Goal: Information Seeking & Learning: Learn about a topic

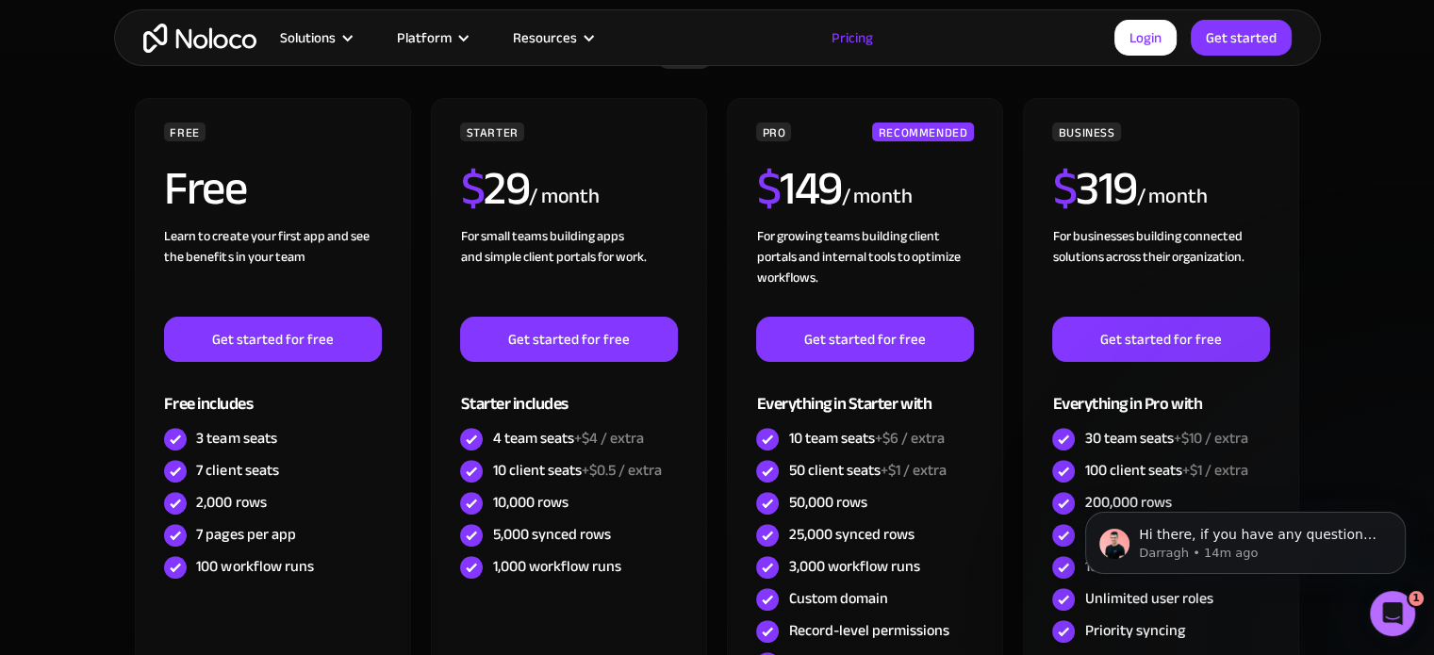
scroll to position [354, 0]
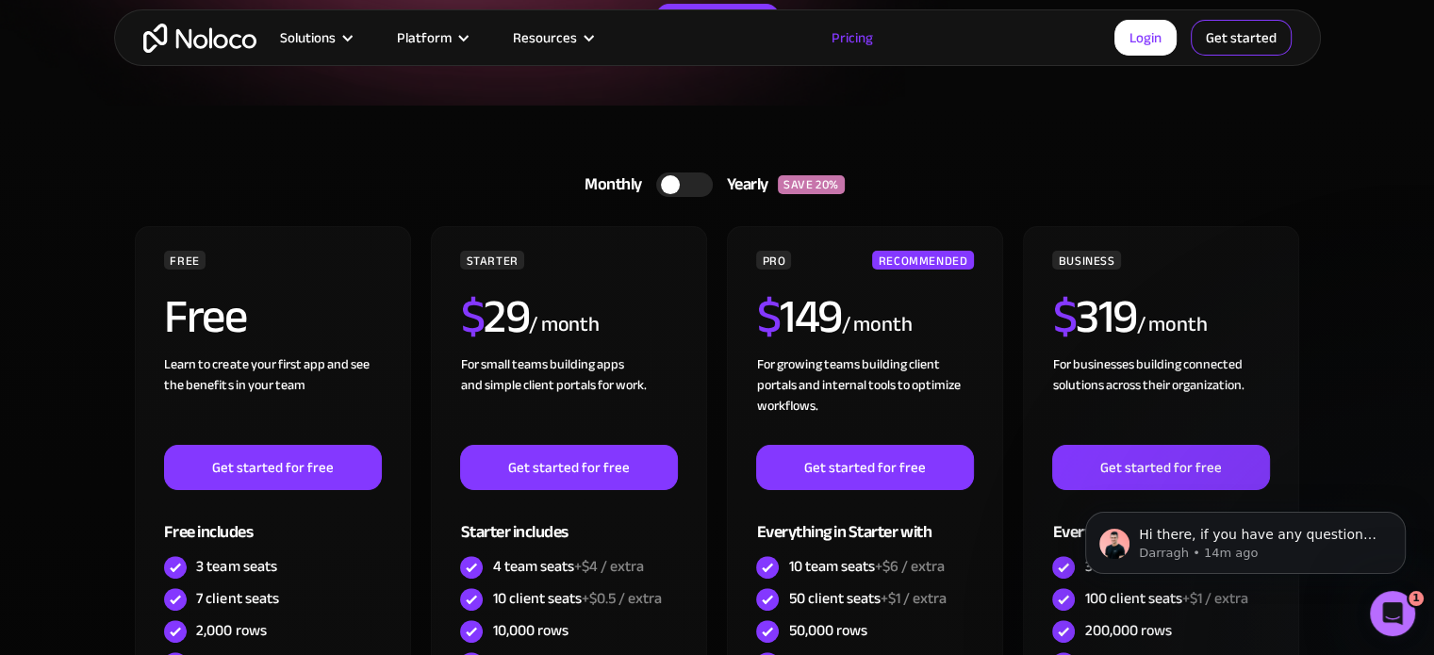
click at [1242, 39] on link "Get started" at bounding box center [1241, 38] width 101 height 36
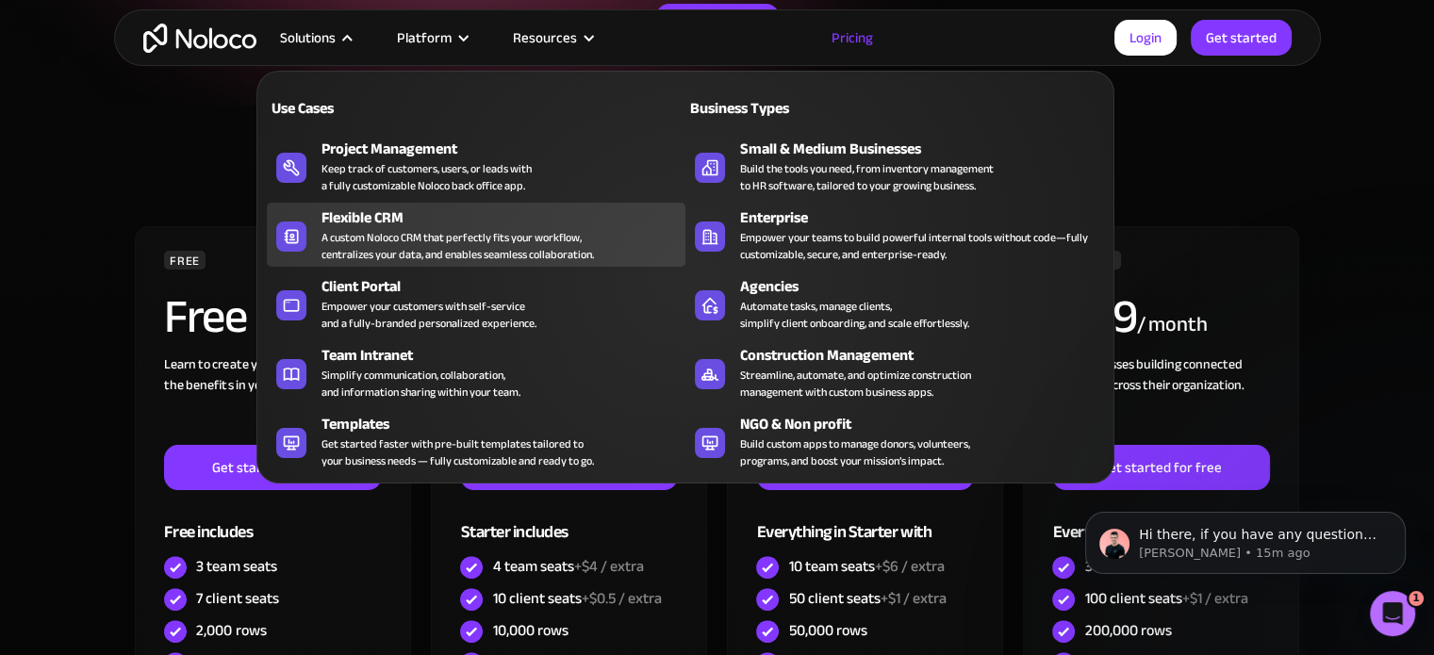
click at [452, 239] on div "A custom Noloco CRM that perfectly fits your workflow, centralizes your data, a…" at bounding box center [457, 246] width 272 height 34
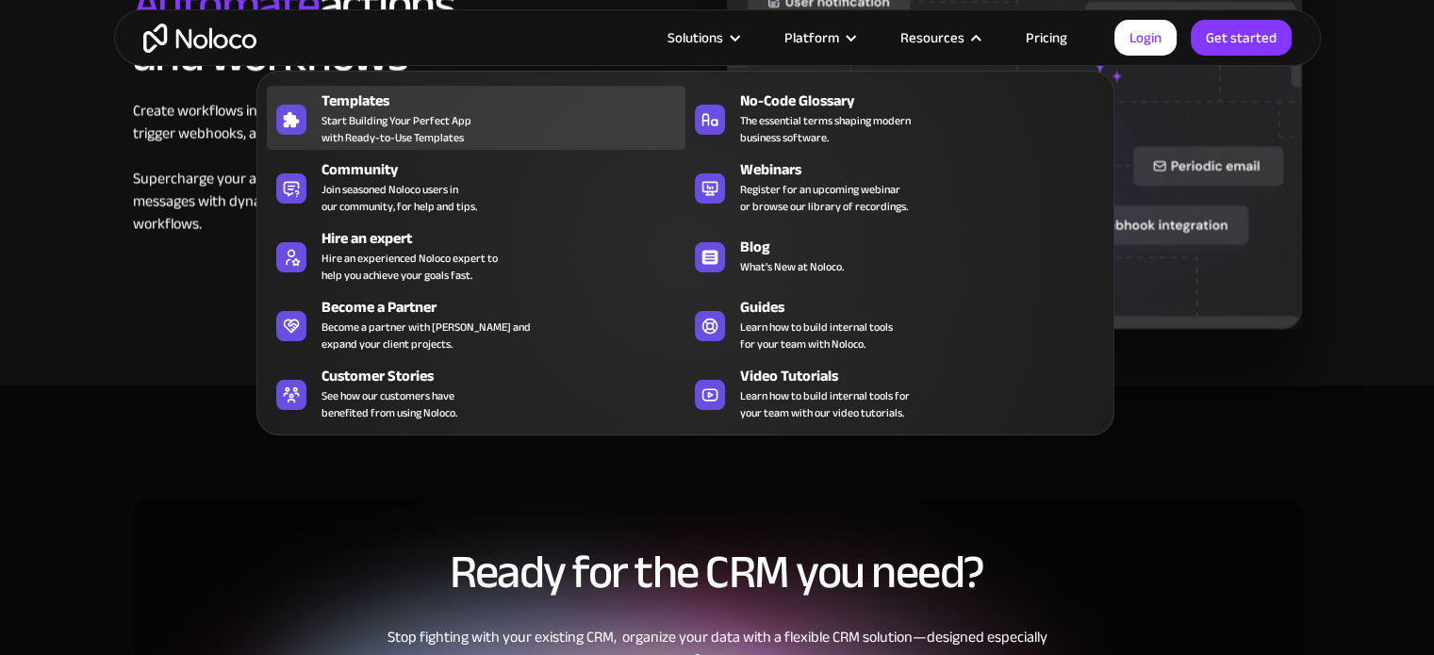
scroll to position [3102, 0]
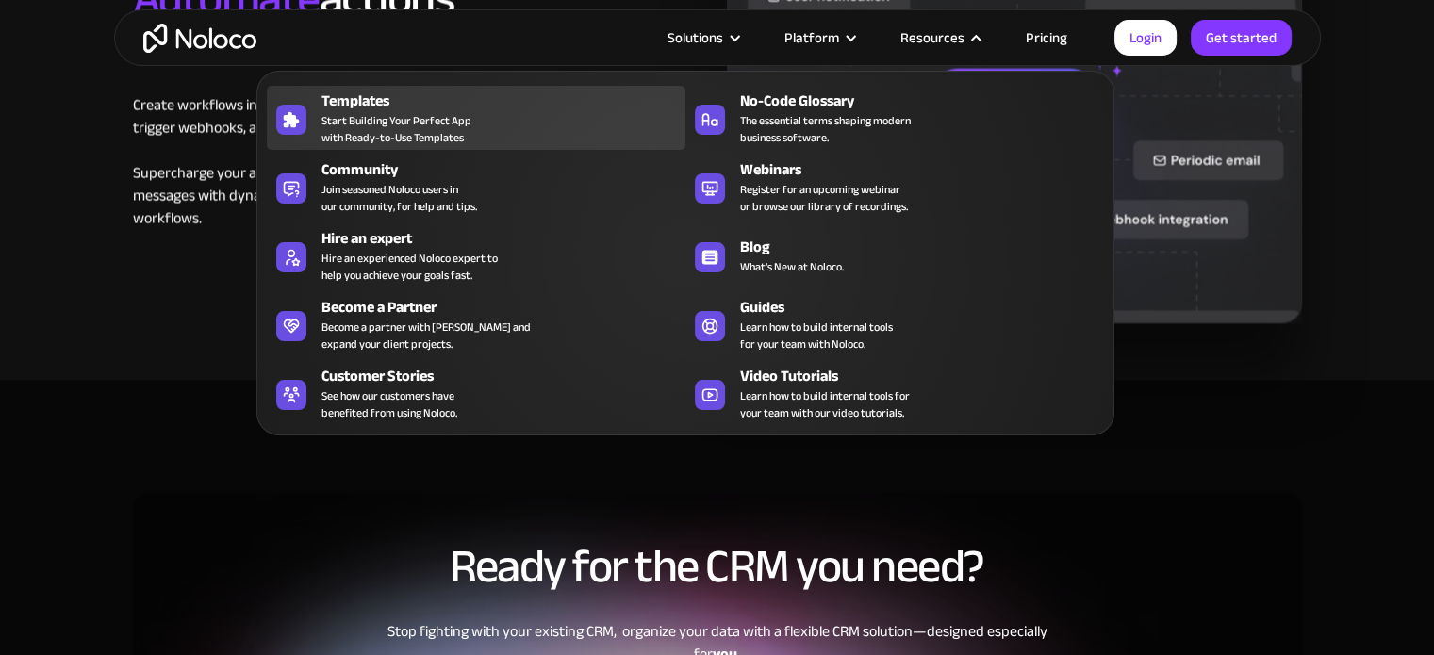
click at [486, 127] on div "Templates Start Building Your Perfect App with Ready-to-Use Templates" at bounding box center [498, 118] width 354 height 57
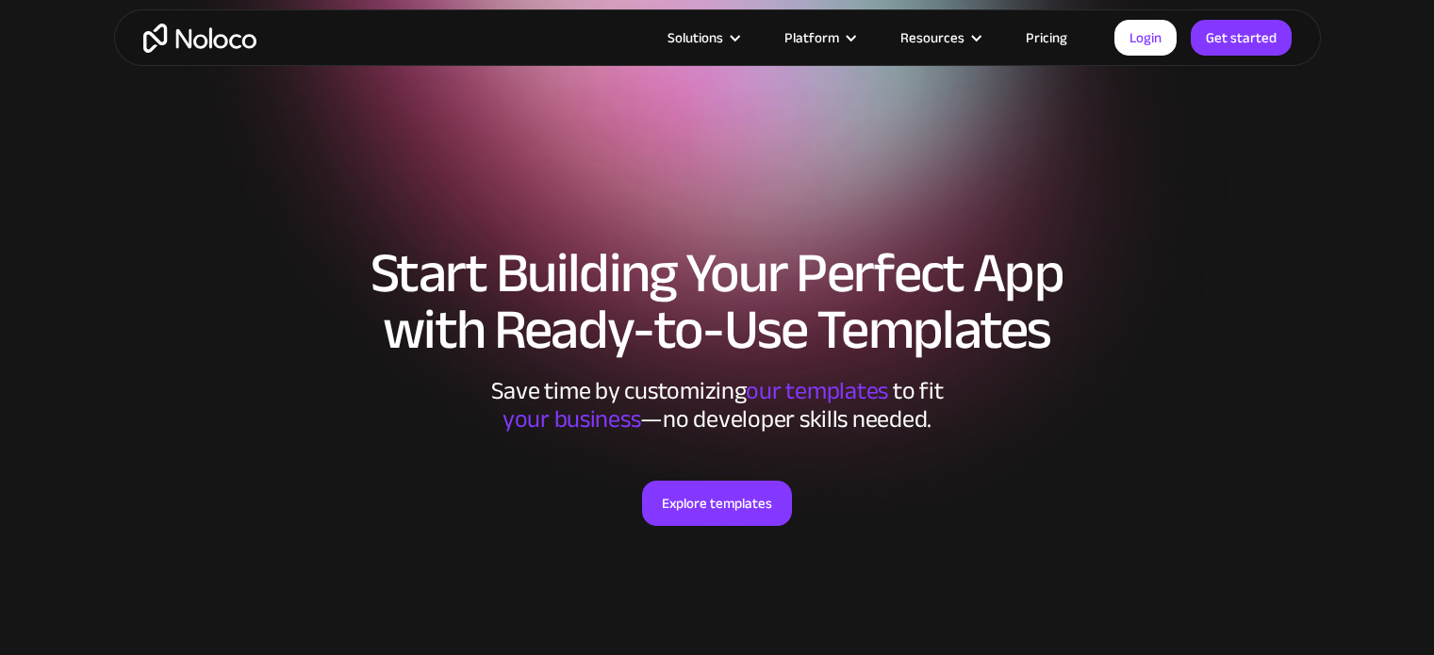
checkbox input "true"
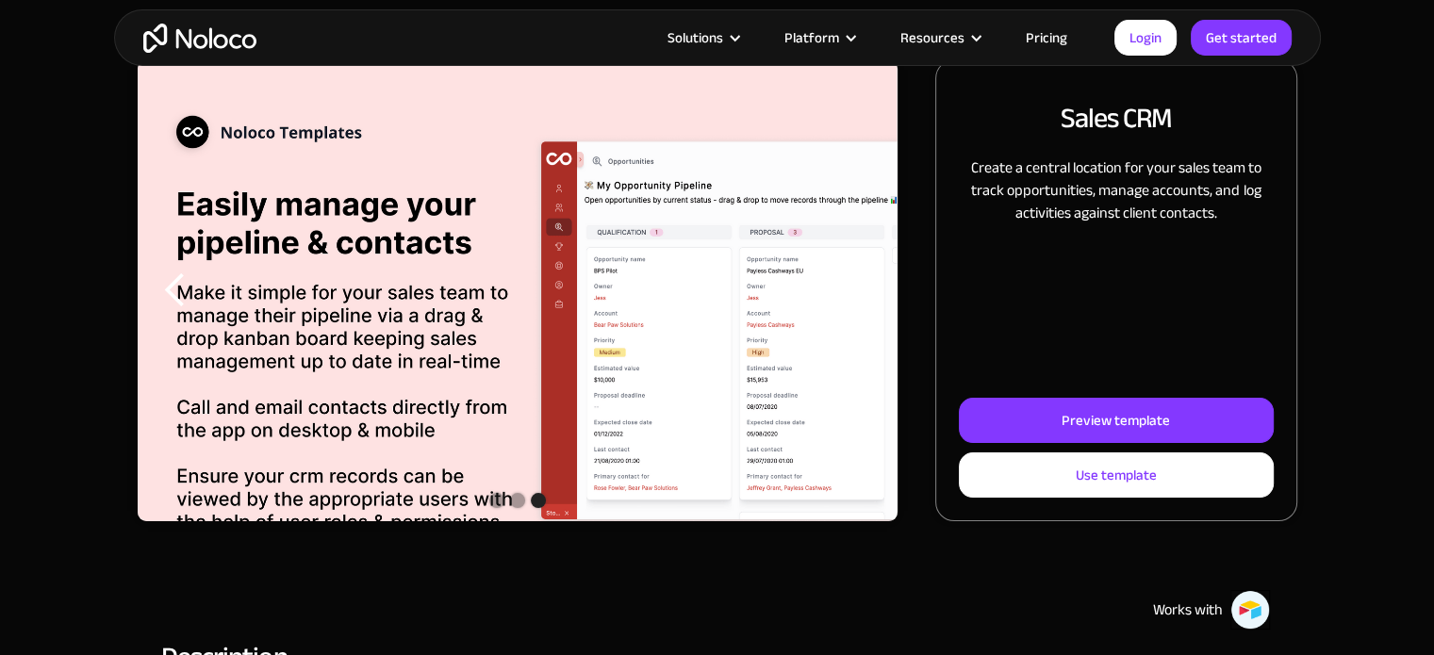
scroll to position [256, 0]
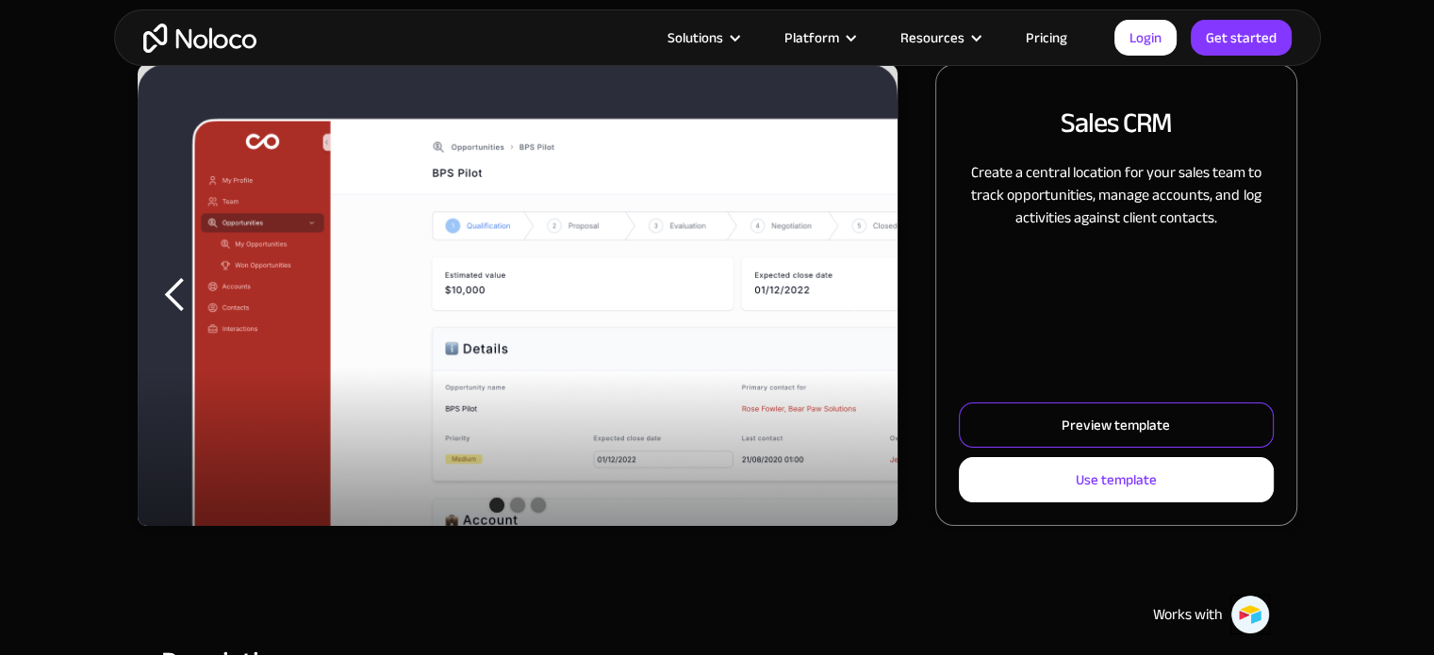
click at [1135, 417] on div "Preview template" at bounding box center [1115, 425] width 108 height 25
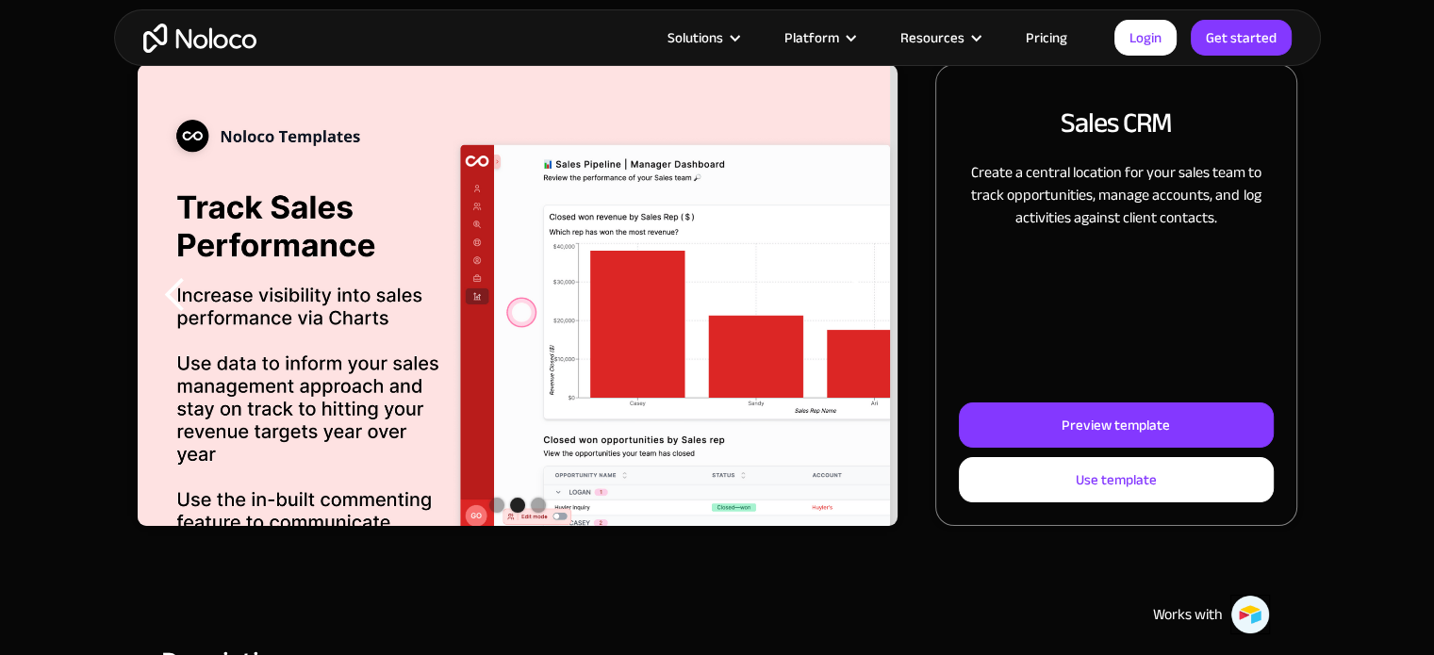
click at [173, 297] on div "previous slide" at bounding box center [175, 295] width 38 height 38
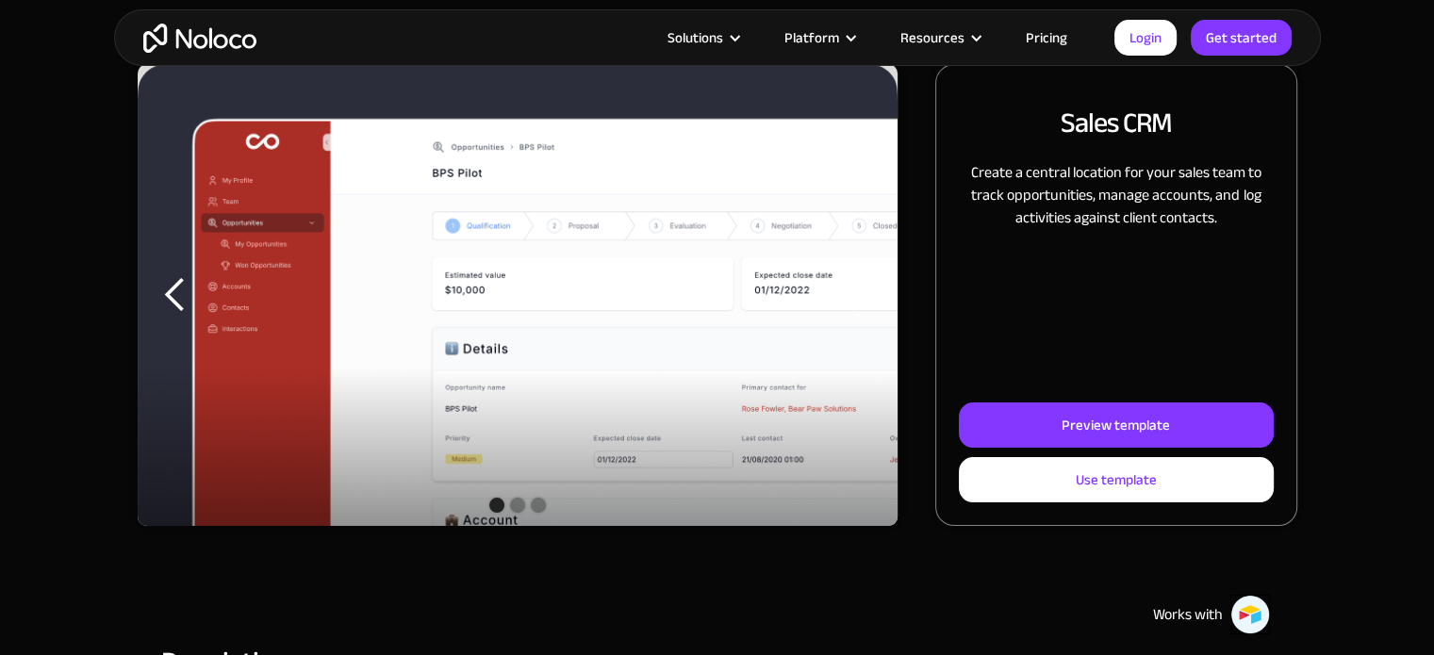
click at [173, 297] on div "previous slide" at bounding box center [175, 295] width 38 height 38
click at [177, 292] on div "previous slide" at bounding box center [175, 295] width 38 height 38
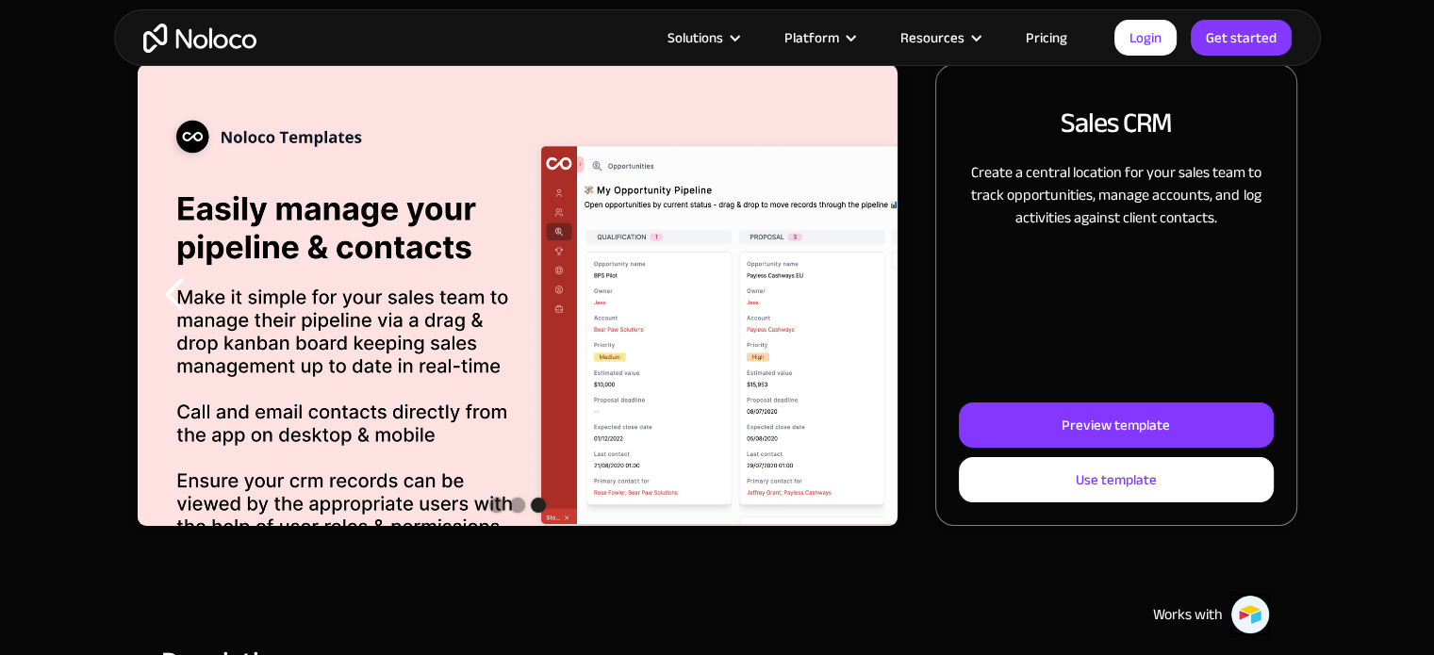
click at [177, 292] on div "previous slide" at bounding box center [175, 295] width 38 height 38
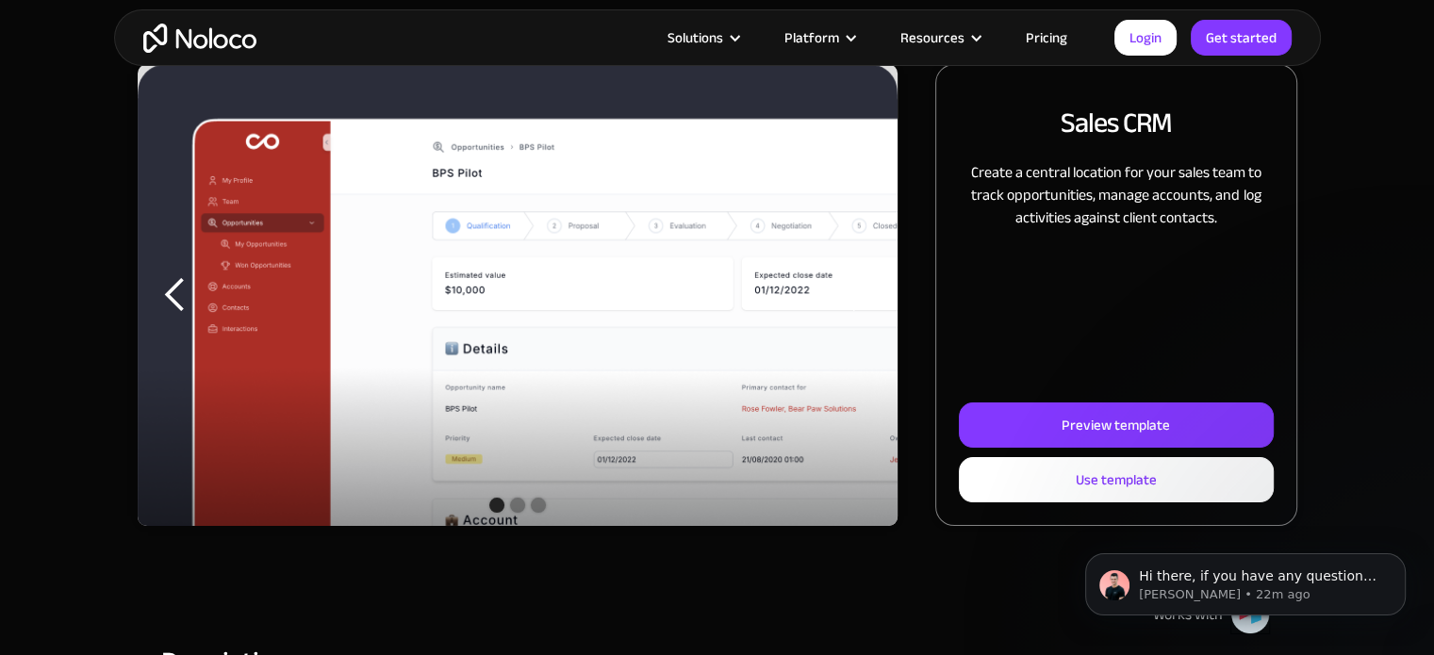
scroll to position [0, 0]
click at [181, 288] on div "previous slide" at bounding box center [175, 295] width 38 height 38
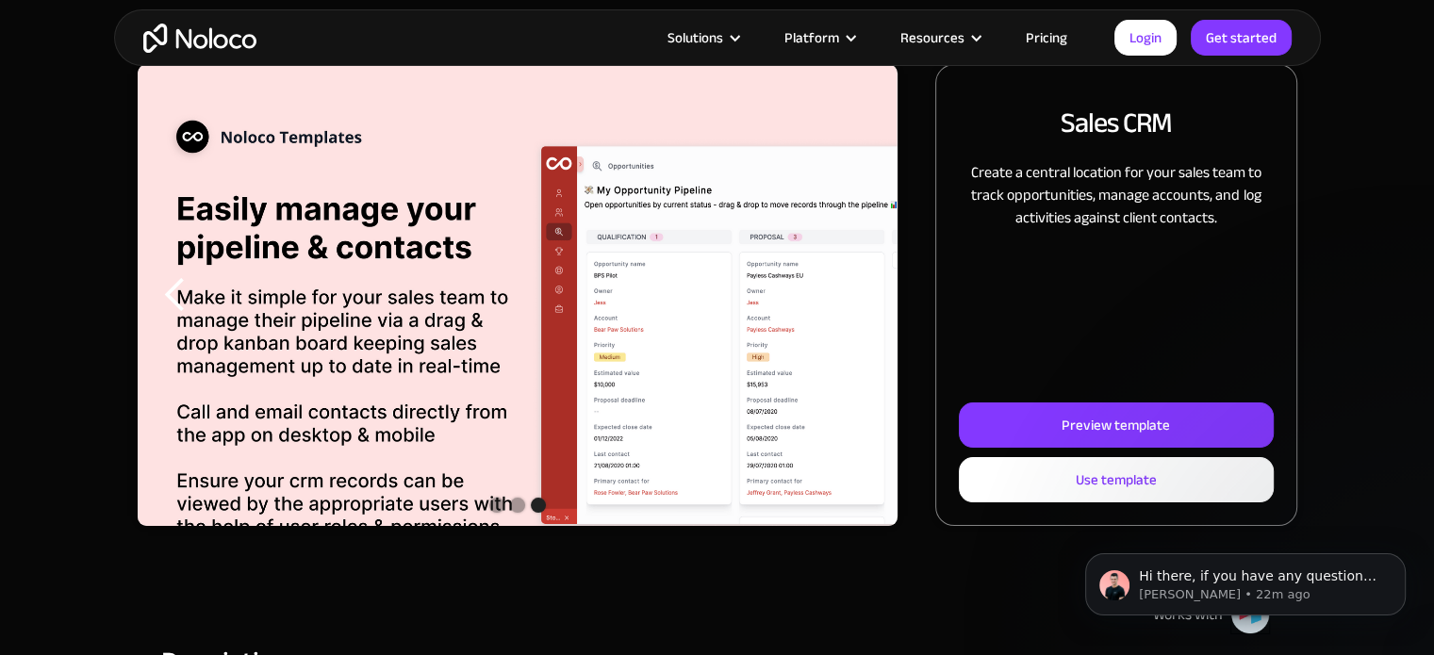
click at [181, 288] on div "previous slide" at bounding box center [175, 295] width 38 height 38
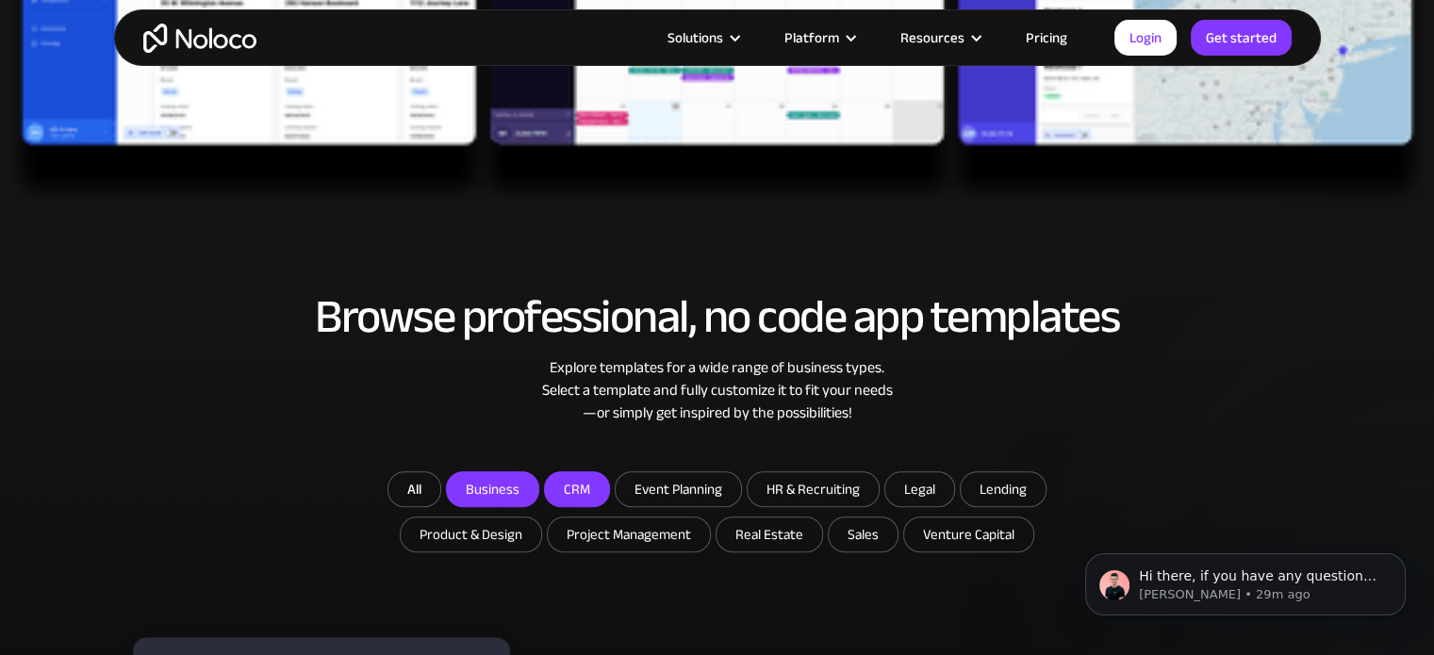
click at [505, 477] on input "Business" at bounding box center [492, 489] width 91 height 34
checkbox input "true"
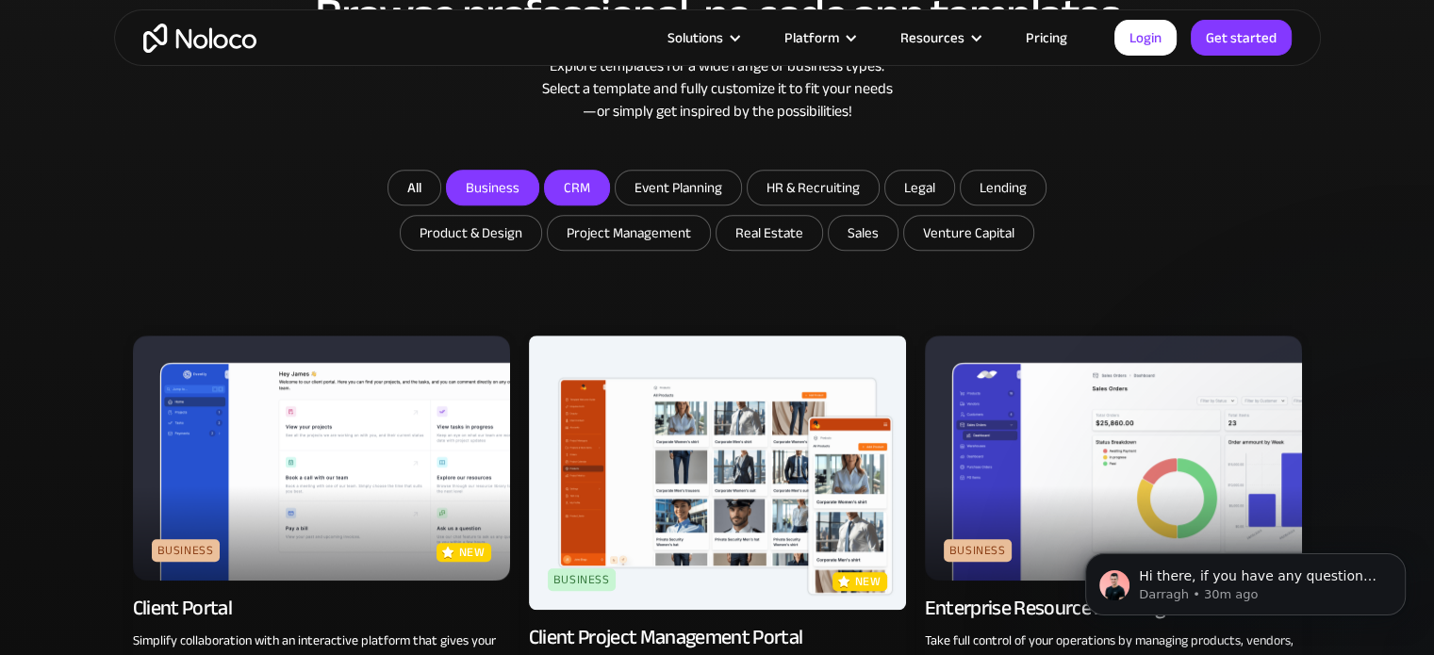
scroll to position [1169, 0]
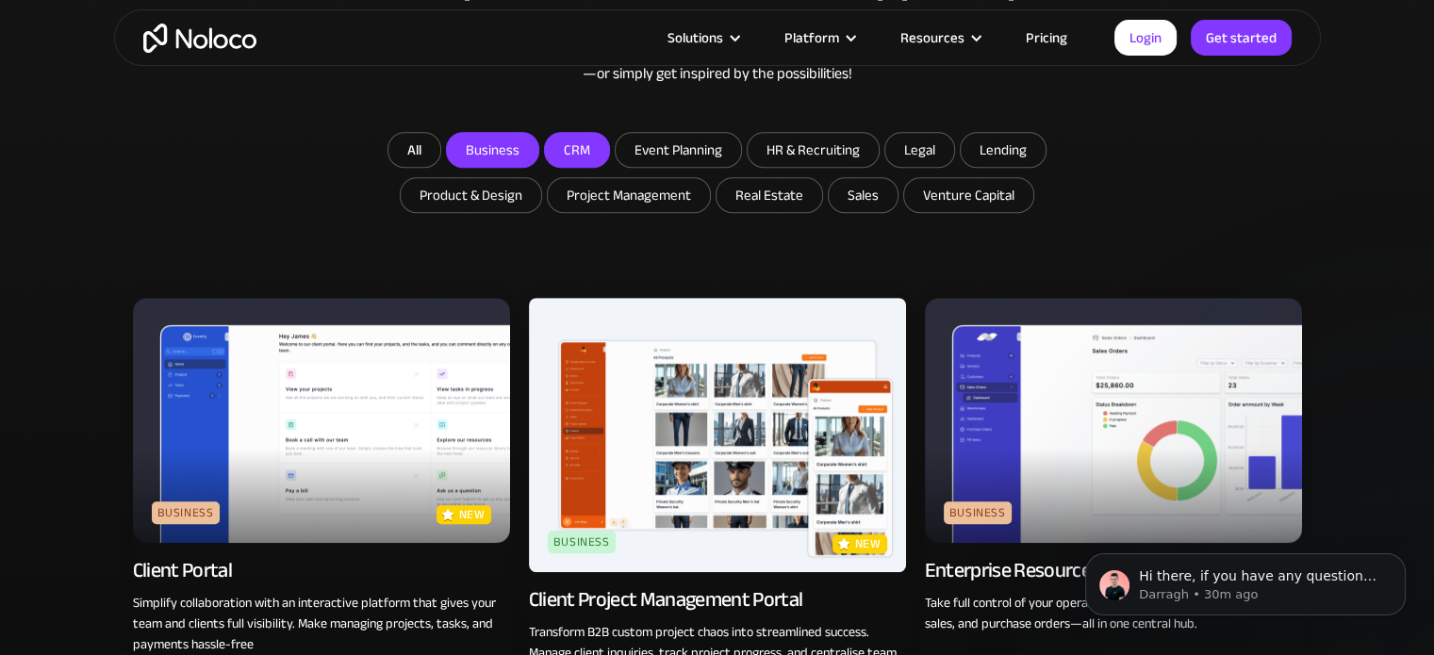
click at [416, 354] on img at bounding box center [321, 420] width 377 height 245
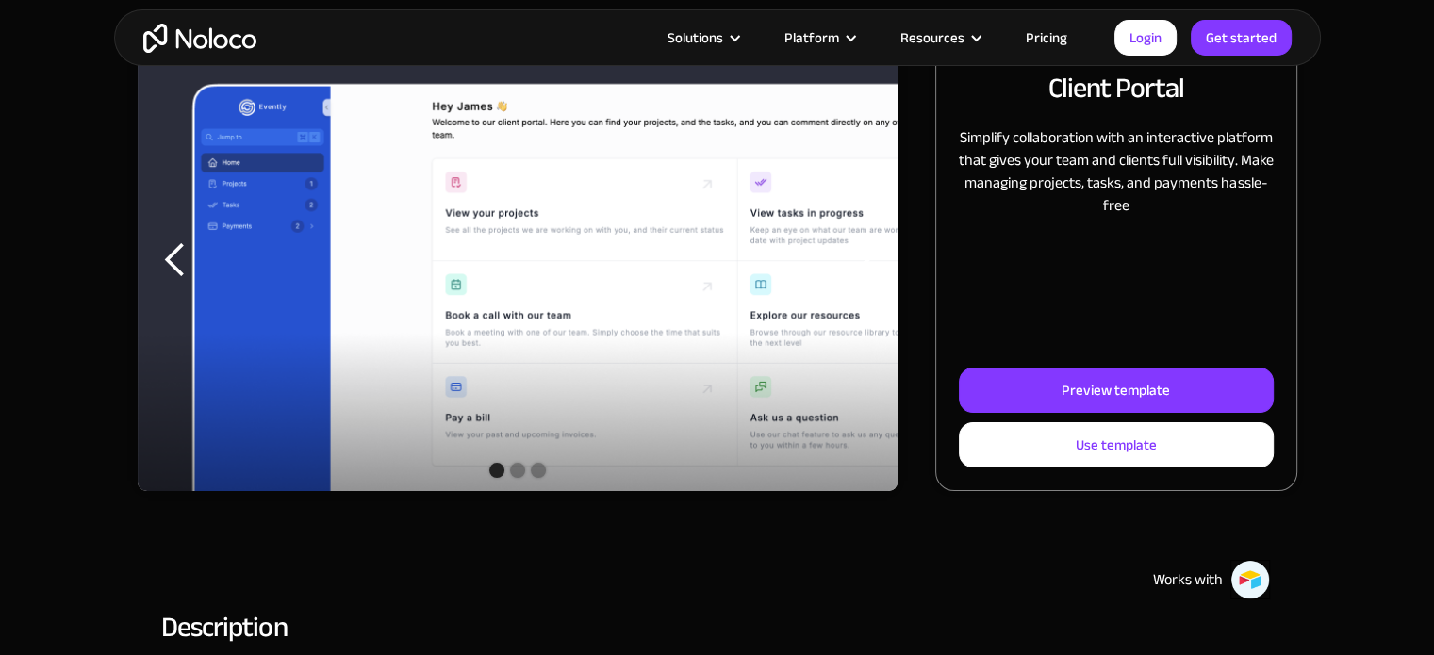
click at [170, 250] on div "previous slide" at bounding box center [175, 260] width 38 height 38
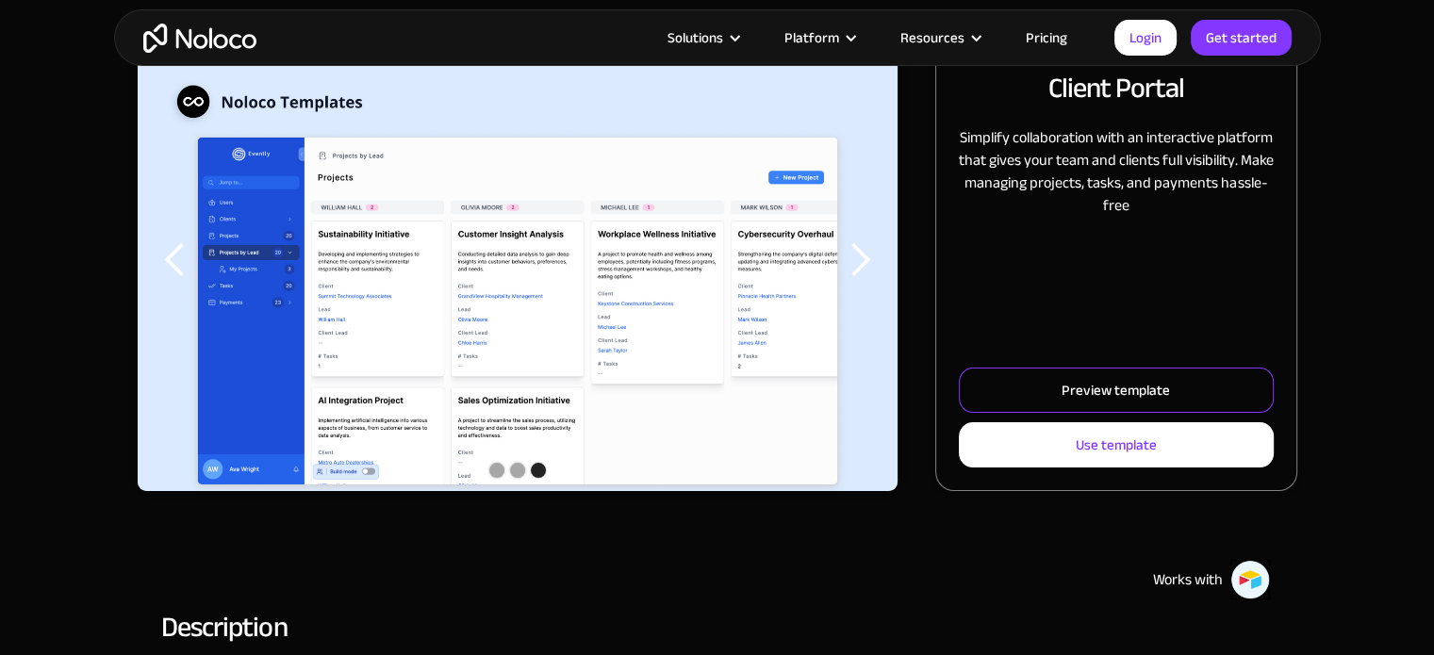
click at [1049, 409] on link "Preview template" at bounding box center [1116, 390] width 314 height 45
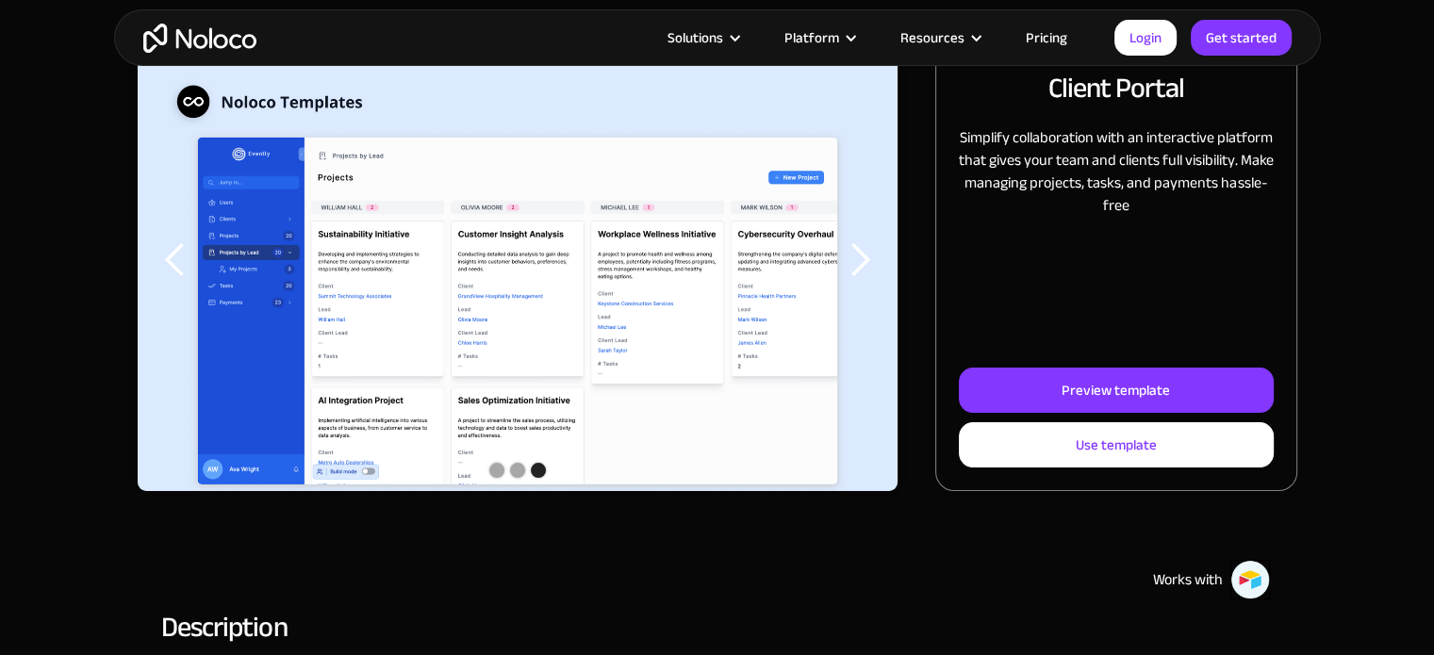
click at [173, 252] on div "previous slide" at bounding box center [175, 260] width 38 height 38
